Goal: Transaction & Acquisition: Purchase product/service

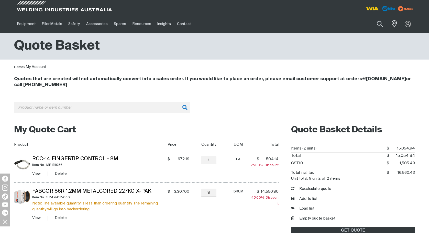
click at [62, 173] on button "Delete" at bounding box center [61, 174] width 12 height 6
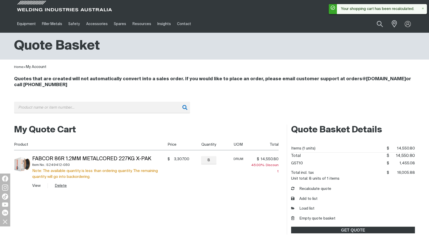
click at [63, 186] on button "Delete" at bounding box center [61, 186] width 12 height 6
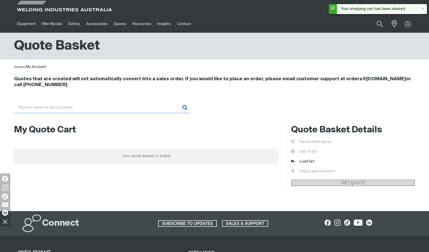
click at [58, 105] on input "Search" at bounding box center [102, 108] width 176 height 12
paste input "280045"
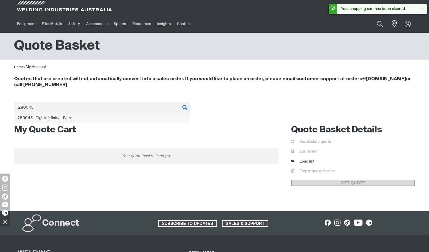
click at [62, 118] on span "280045 - Digital Infinity - Black" at bounding box center [44, 118] width 55 height 4
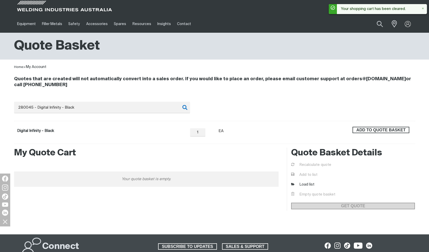
click at [394, 131] on span "ADD TO QUOTE BASKET" at bounding box center [381, 130] width 56 height 7
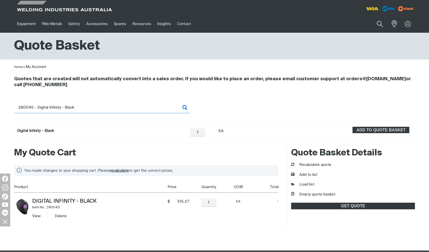
click at [79, 104] on input "280045 - Digital Infinity - Black" at bounding box center [102, 108] width 176 height 12
drag, startPoint x: 30, startPoint y: 109, endPoint x: 26, endPoint y: 109, distance: 4.1
click at [26, 109] on input "280045 - Digital Infinity - Black" at bounding box center [102, 108] width 176 height 12
type input "2"
paste input "271320P"
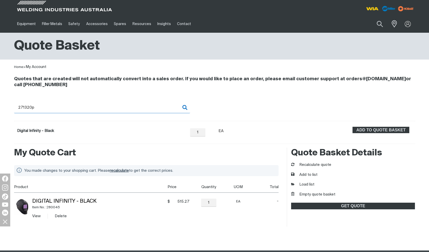
click at [59, 109] on input "271320p" at bounding box center [102, 108] width 176 height 12
drag, startPoint x: 52, startPoint y: 110, endPoint x: 8, endPoint y: 107, distance: 43.8
click at [8, 107] on div "Quotes that are created will not automatically convert into a sales order. If y…" at bounding box center [214, 107] width 429 height 74
paste input "P"
type input "271320P"
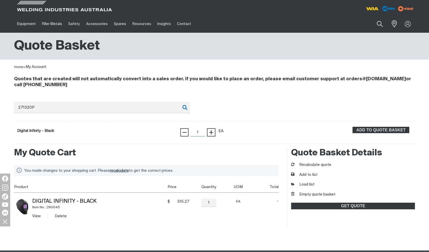
scroll to position [26, 0]
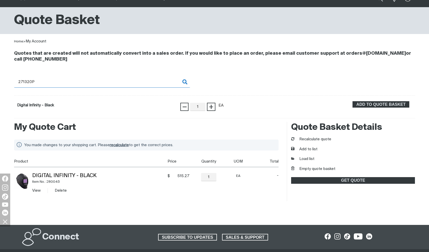
click at [106, 84] on input "271320P" at bounding box center [102, 82] width 176 height 12
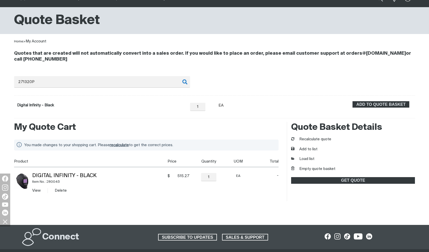
click at [77, 107] on form "Digital Infinity - Black − 1 Quantity + Unit of measure EA ADD TO QUOTE BASKET" at bounding box center [214, 106] width 401 height 23
click at [71, 103] on form "Digital Infinity - Black − 1 Quantity + Unit of measure EA ADD TO QUOTE BASKET" at bounding box center [214, 106] width 401 height 23
click at [83, 101] on form "Digital Infinity - Black − 1 Quantity + Unit of measure EA ADD TO QUOTE BASKET" at bounding box center [214, 106] width 401 height 23
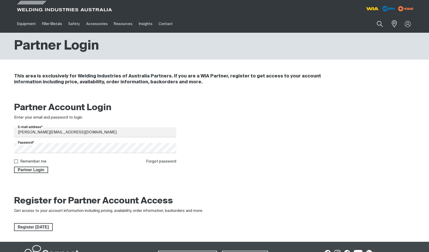
click at [40, 168] on span "Partner Login" at bounding box center [31, 170] width 33 height 7
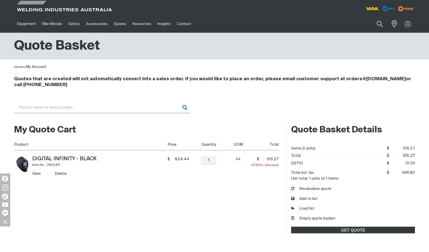
click at [53, 113] on input "Search" at bounding box center [102, 108] width 176 height 12
click at [142, 157] on td "Digital Infinity - Black Item No.: 280045 View Delete" at bounding box center [97, 166] width 135 height 32
click at [69, 105] on input "216326" at bounding box center [102, 108] width 176 height 12
drag, startPoint x: 62, startPoint y: 175, endPoint x: 72, endPoint y: 166, distance: 13.6
click at [61, 175] on button "Delete" at bounding box center [61, 174] width 12 height 6
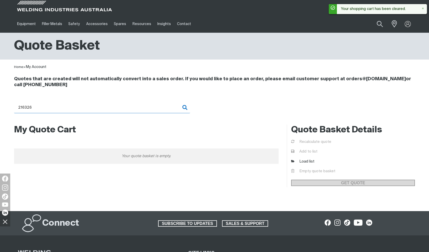
drag, startPoint x: 72, startPoint y: 111, endPoint x: 6, endPoint y: 107, distance: 65.6
click at [6, 107] on div "Quotes that are created will not automatically convert into a sales order. If y…" at bounding box center [214, 95] width 429 height 51
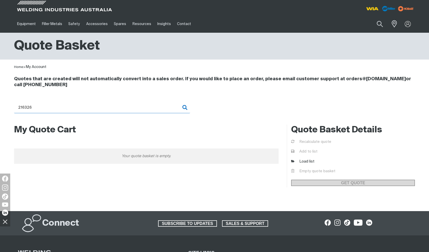
click at [58, 110] on input "216326" at bounding box center [102, 108] width 176 height 12
click at [33, 107] on input "216326" at bounding box center [102, 108] width 176 height 12
type input "216326P"
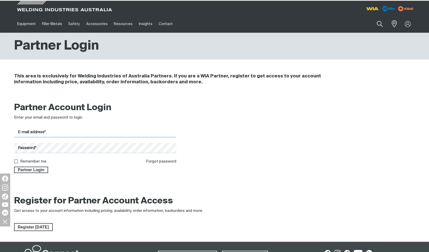
type input "[PERSON_NAME][EMAIL_ADDRESS][DOMAIN_NAME]"
